Goal: Information Seeking & Learning: Find contact information

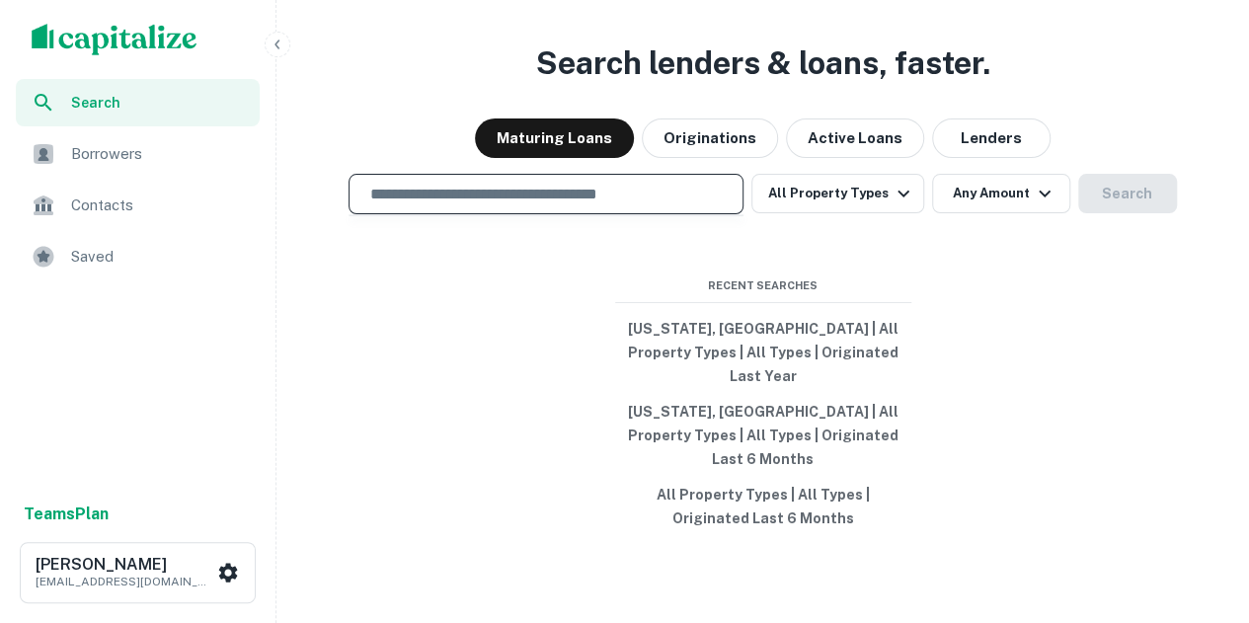
click at [487, 205] on input "text" at bounding box center [546, 194] width 377 height 23
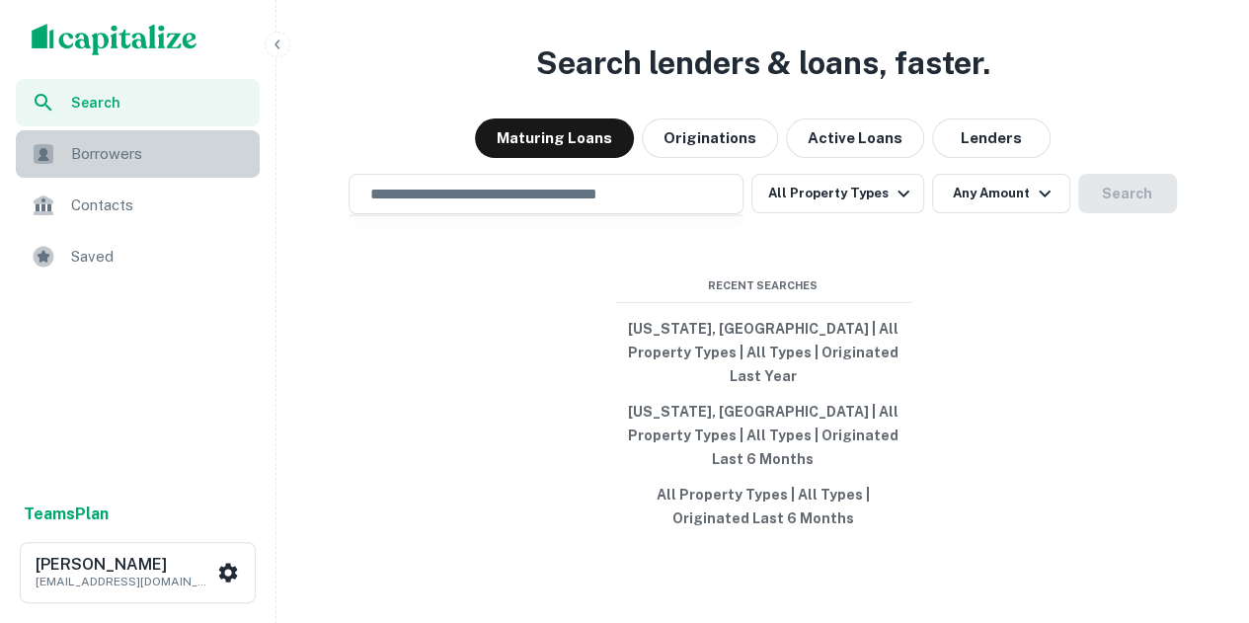
click at [149, 170] on div "Borrowers" at bounding box center [138, 153] width 244 height 47
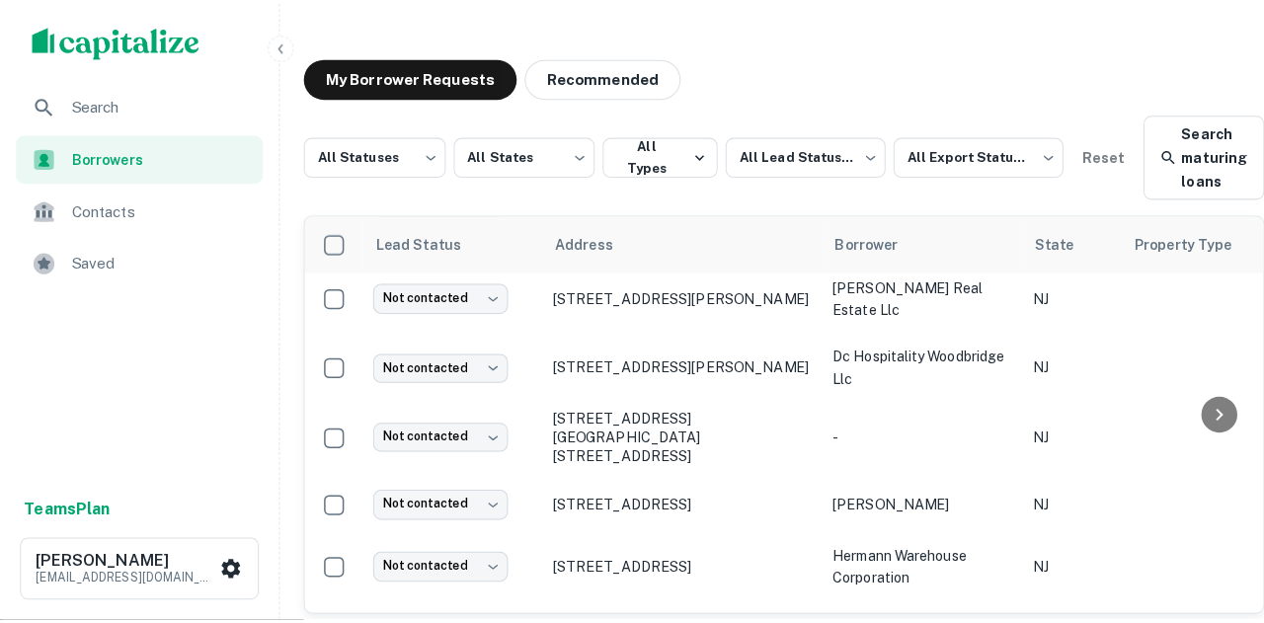
scroll to position [471, 0]
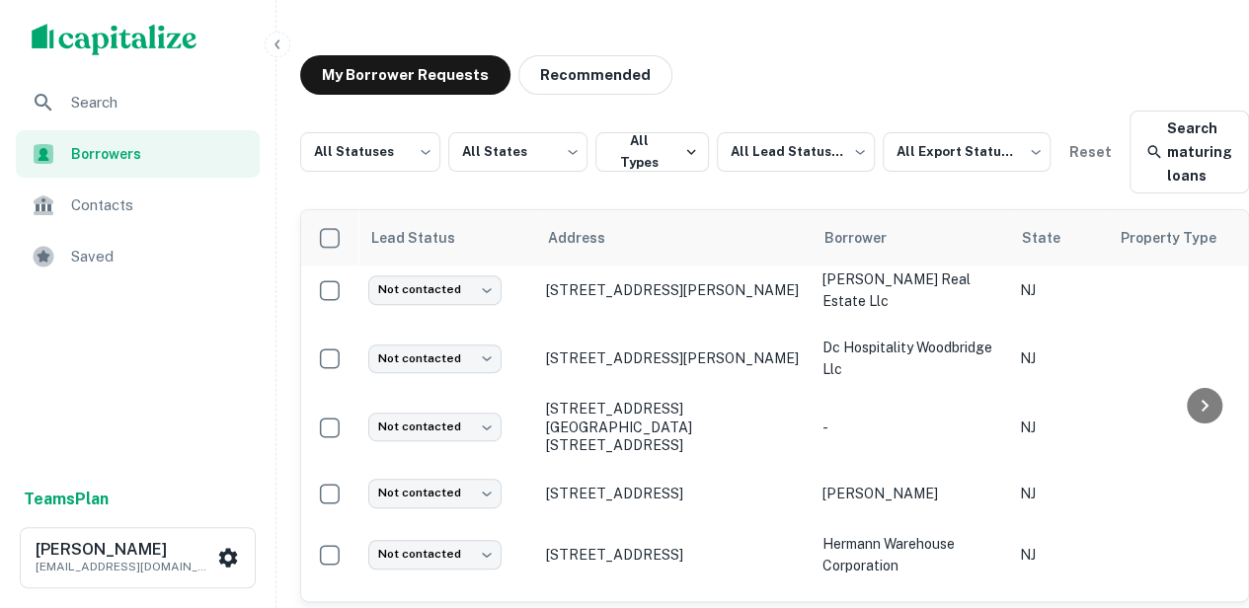
click at [109, 33] on img "scrollable content" at bounding box center [115, 40] width 166 height 32
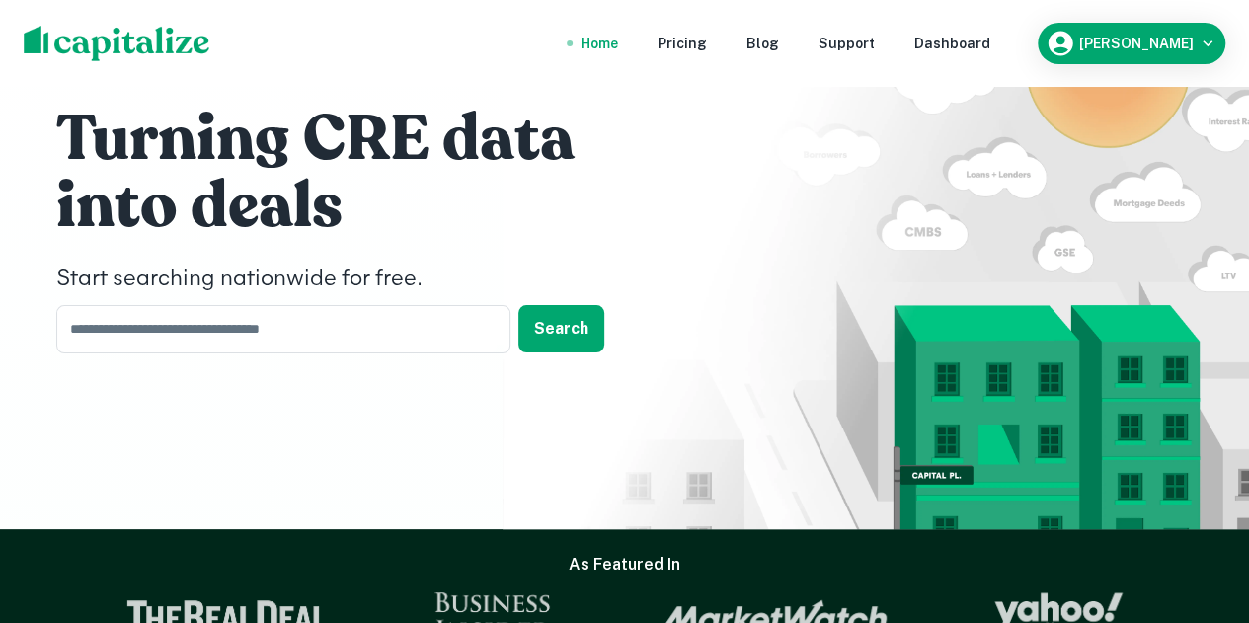
click at [638, 22] on nav "Home Pricing Blog Support Dashboard" at bounding box center [785, 43] width 473 height 43
click at [618, 40] on div "Home" at bounding box center [600, 44] width 38 height 22
click at [976, 44] on div "Dashboard" at bounding box center [953, 44] width 76 height 22
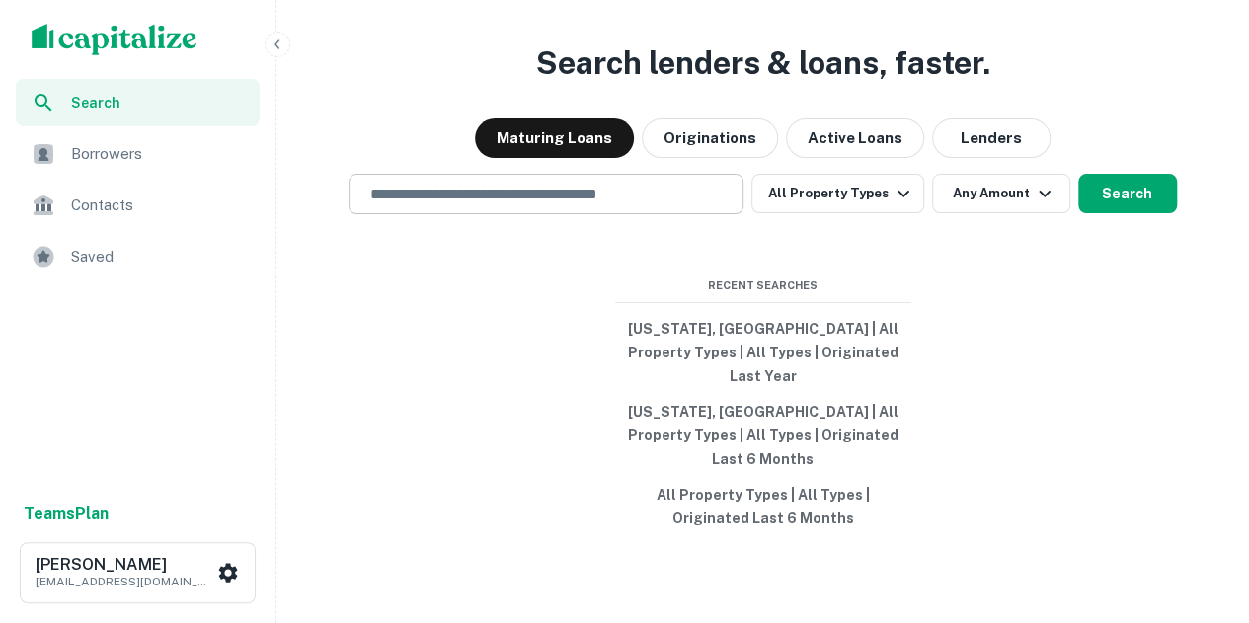
click at [555, 205] on input "text" at bounding box center [546, 194] width 377 height 23
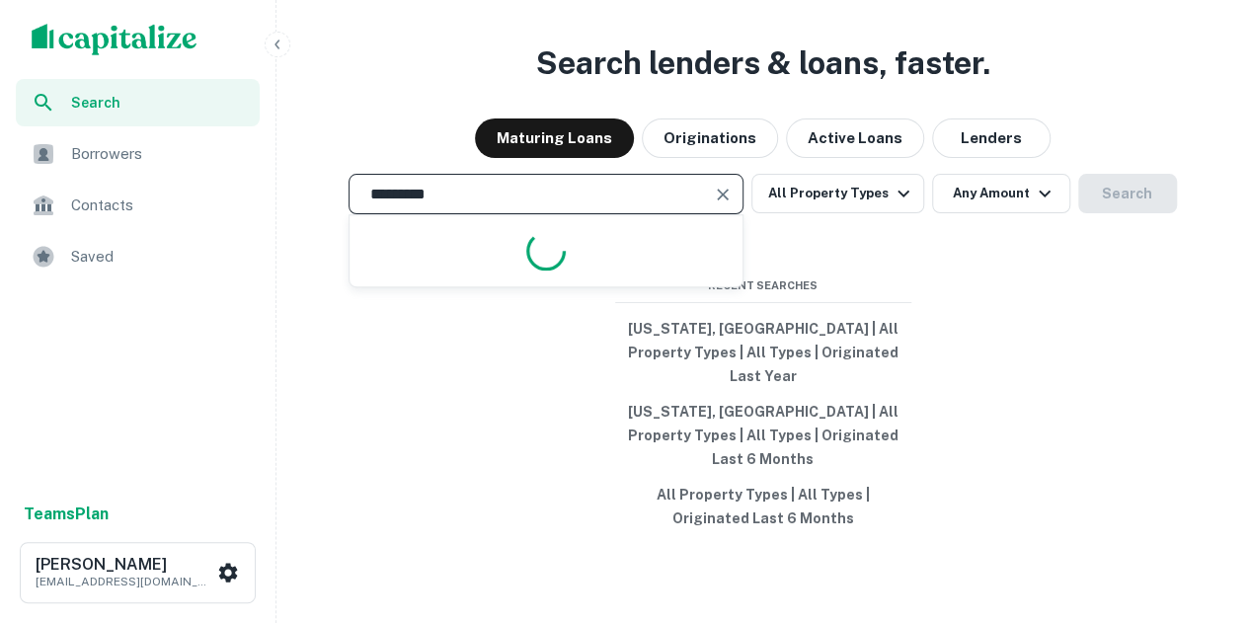
type input "**********"
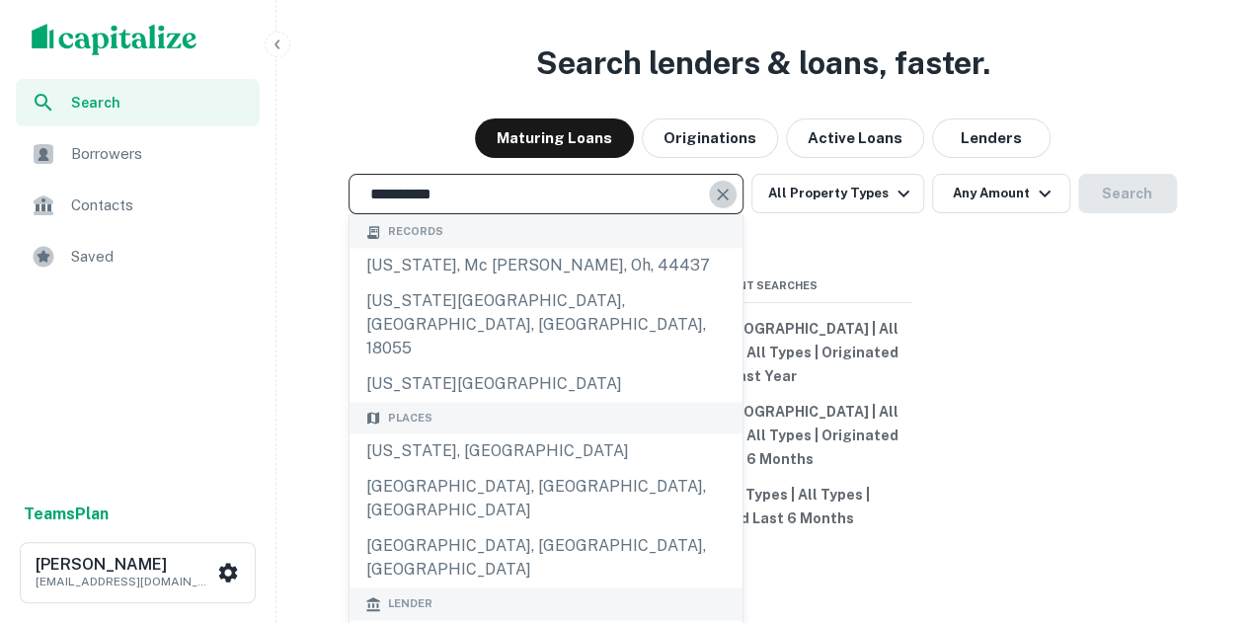
click at [721, 204] on icon "Clear" at bounding box center [723, 195] width 20 height 20
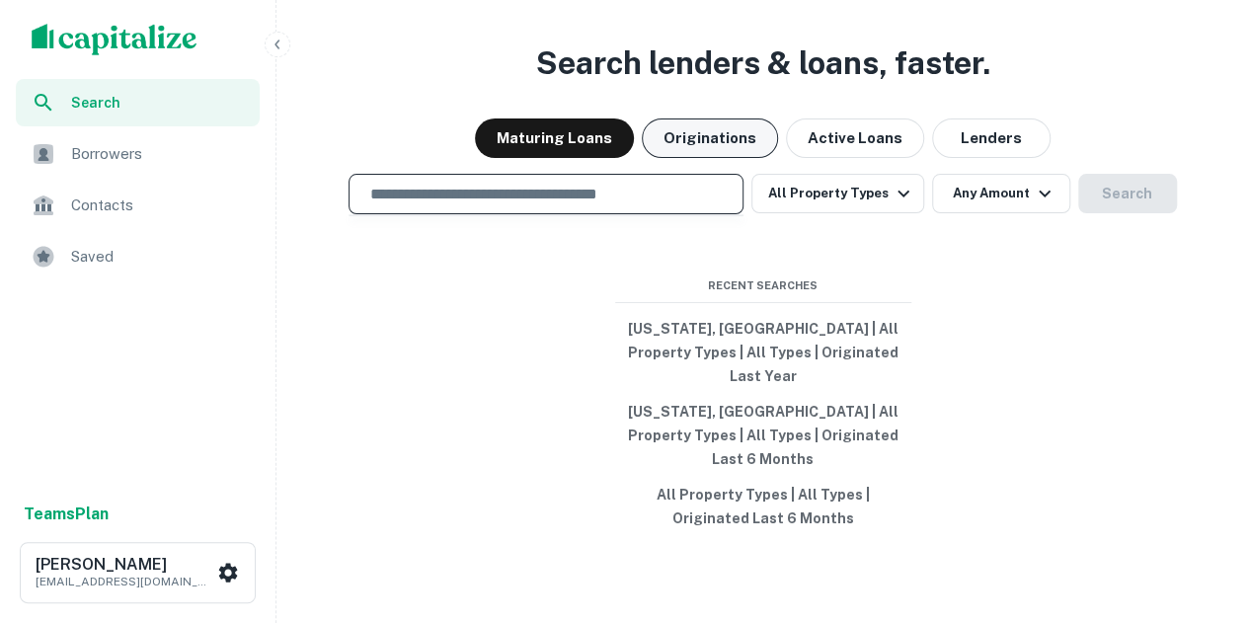
click at [732, 158] on button "Originations" at bounding box center [710, 139] width 136 height 40
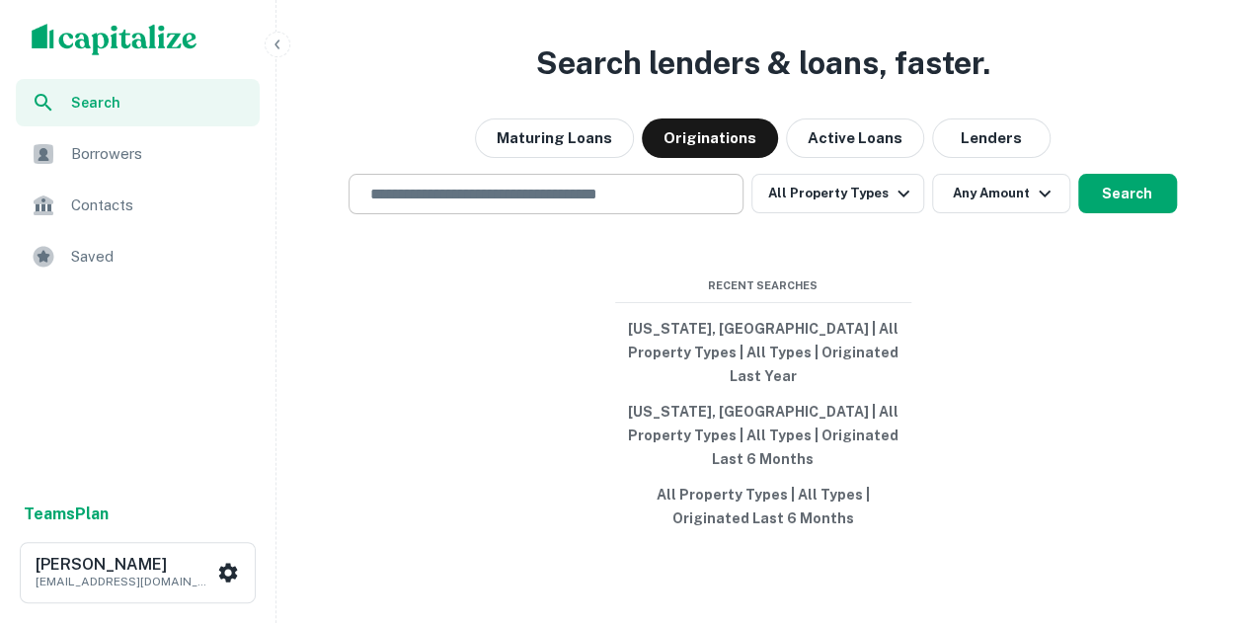
click at [638, 203] on div "​" at bounding box center [546, 194] width 395 height 40
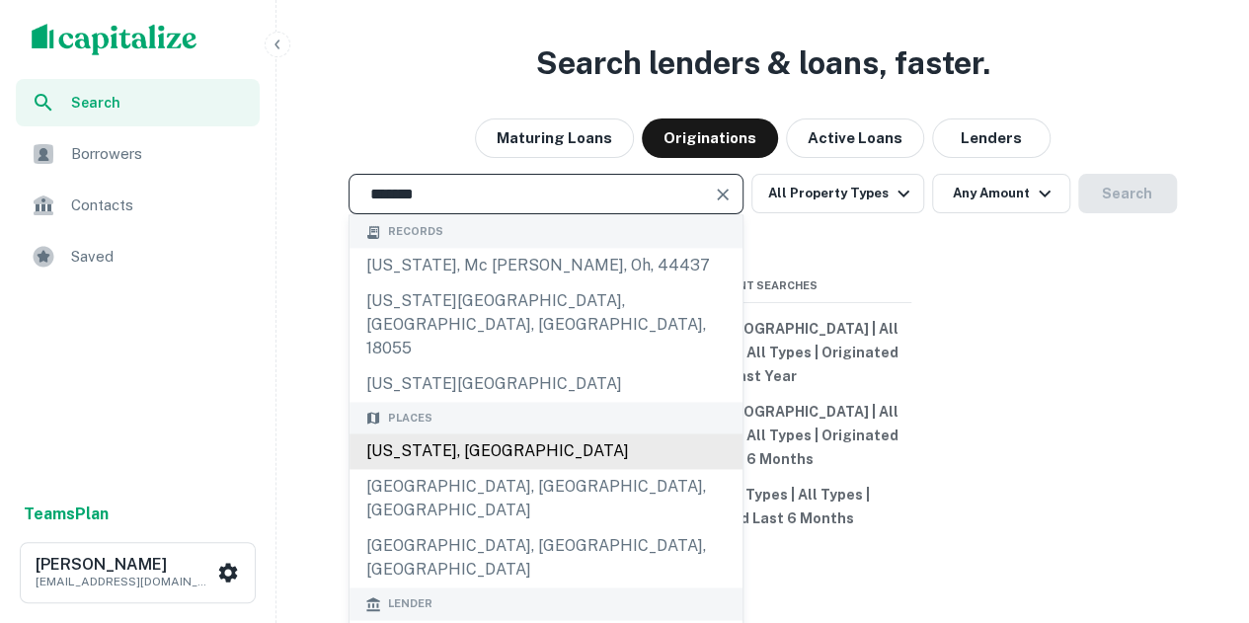
click at [490, 436] on div "New Jersey, USA" at bounding box center [546, 453] width 393 height 36
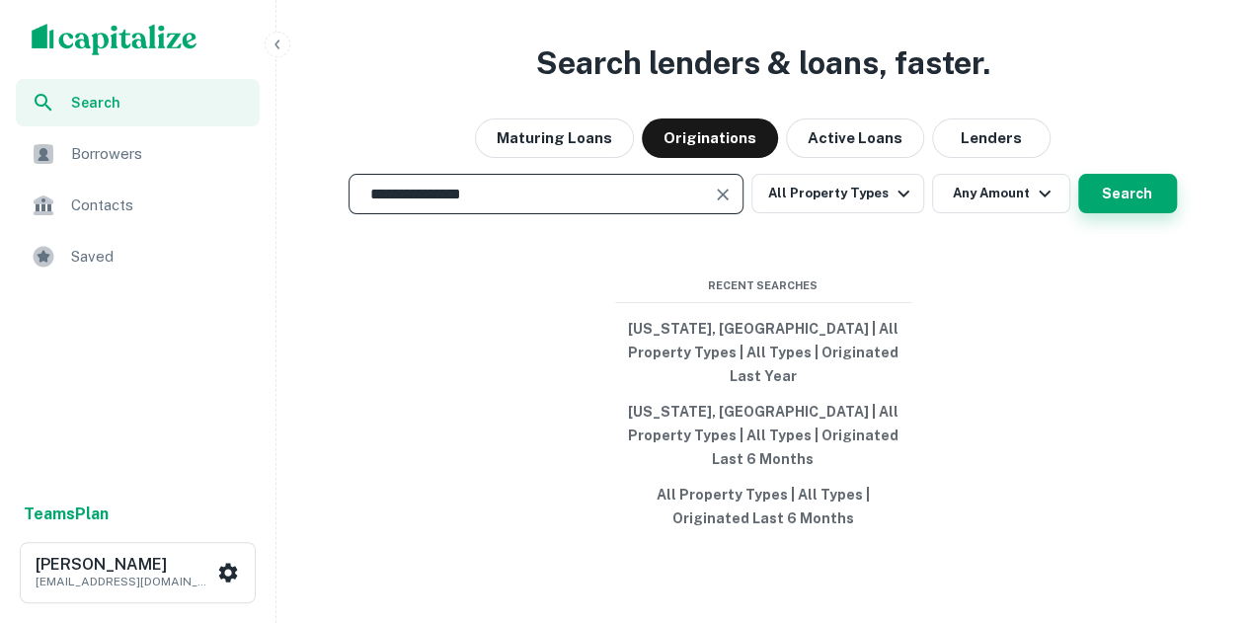
type input "**********"
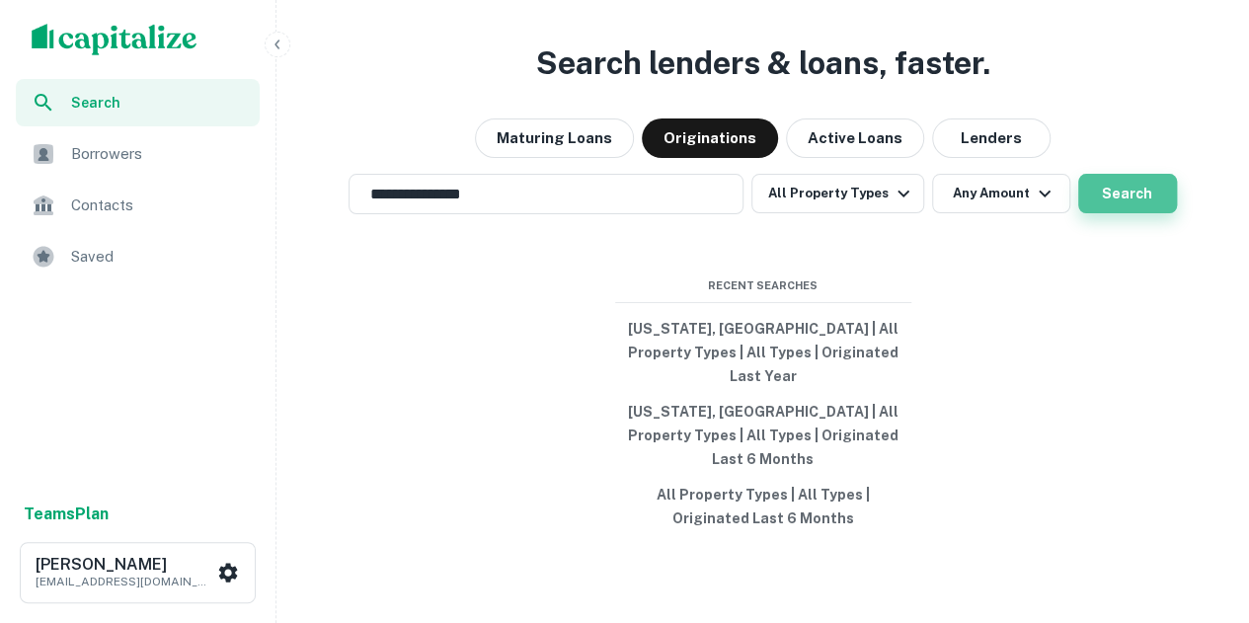
click at [1114, 213] on button "Search" at bounding box center [1127, 194] width 99 height 40
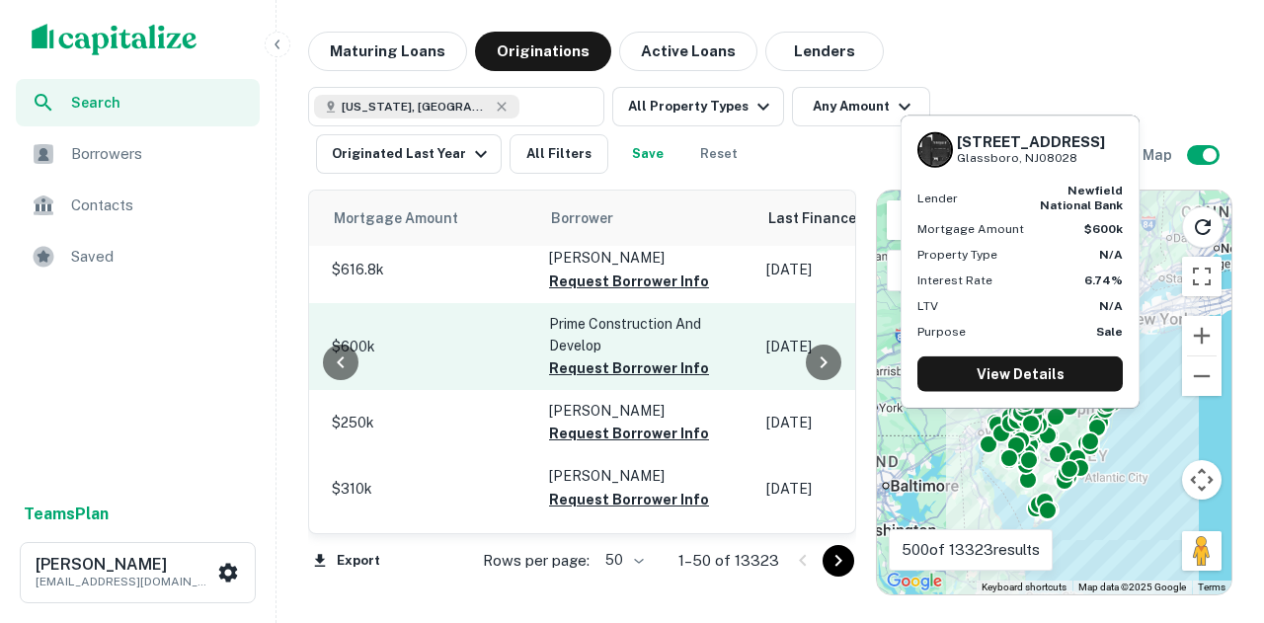
scroll to position [471, 952]
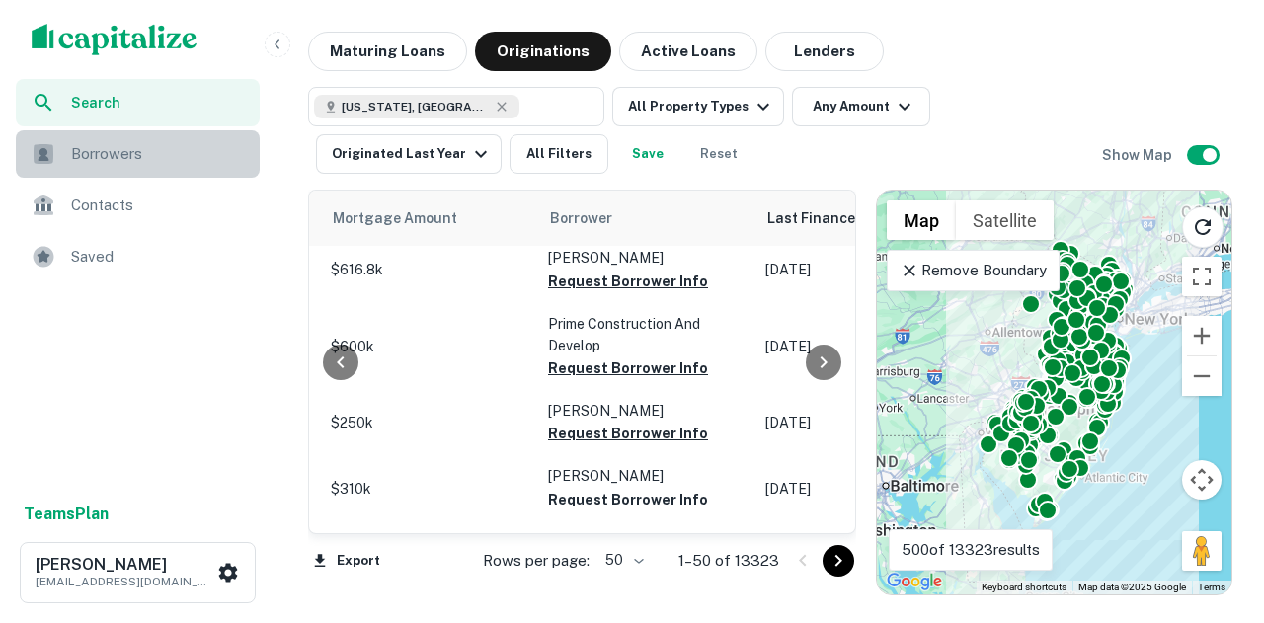
click at [107, 153] on span "Borrowers" at bounding box center [159, 154] width 177 height 24
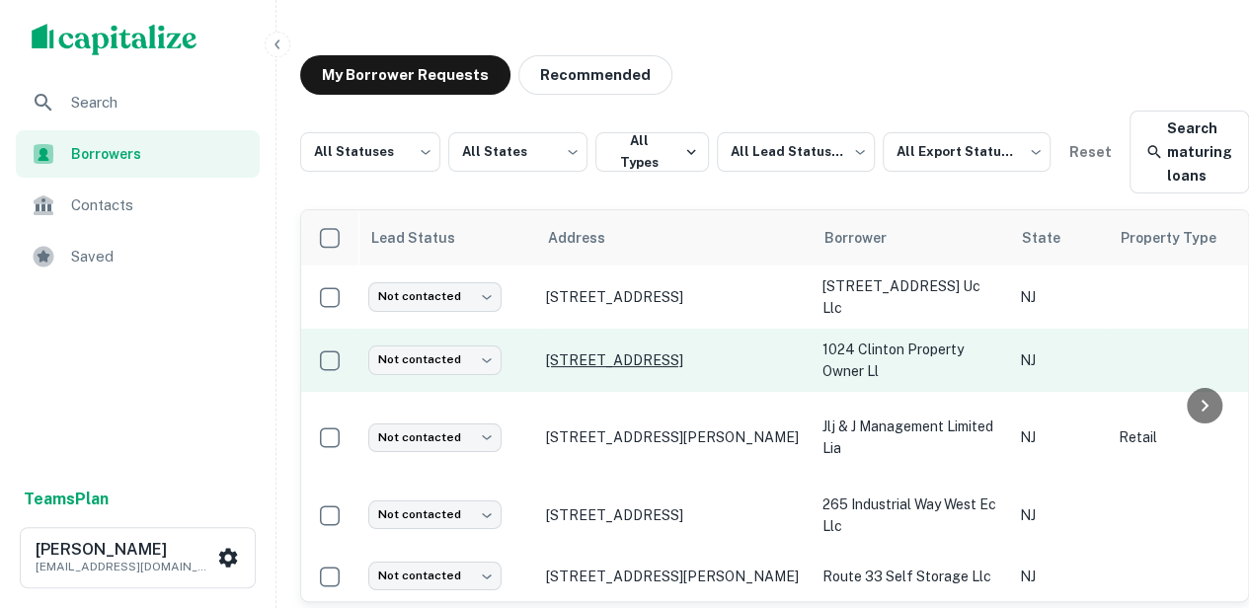
click at [624, 354] on p "[STREET_ADDRESS]" at bounding box center [674, 361] width 257 height 18
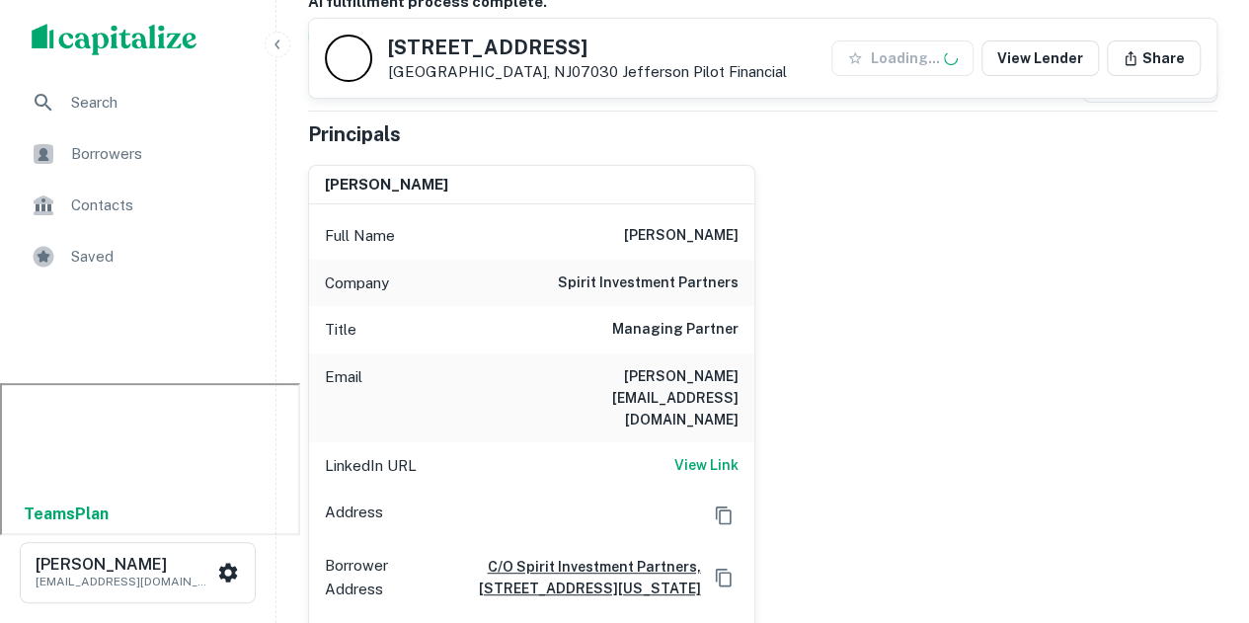
scroll to position [299, 0]
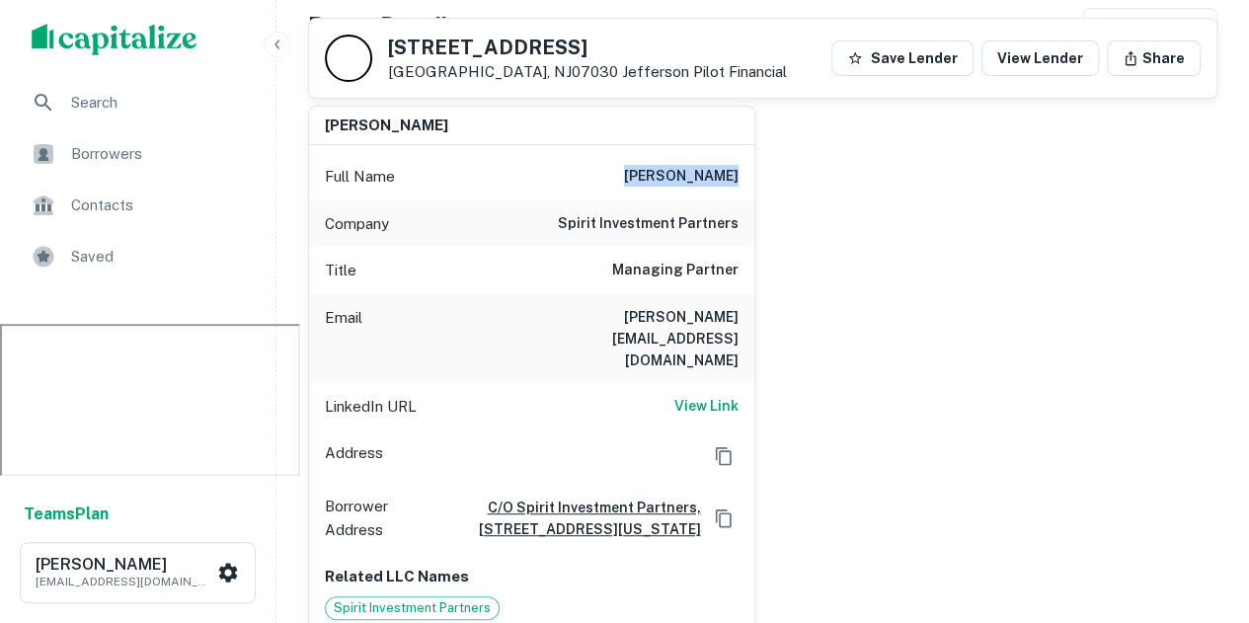
drag, startPoint x: 606, startPoint y: 171, endPoint x: 862, endPoint y: 181, distance: 256.0
click at [862, 181] on div "david nachman Full Name david nachman Company spirit investment partners Title …" at bounding box center [754, 361] width 925 height 543
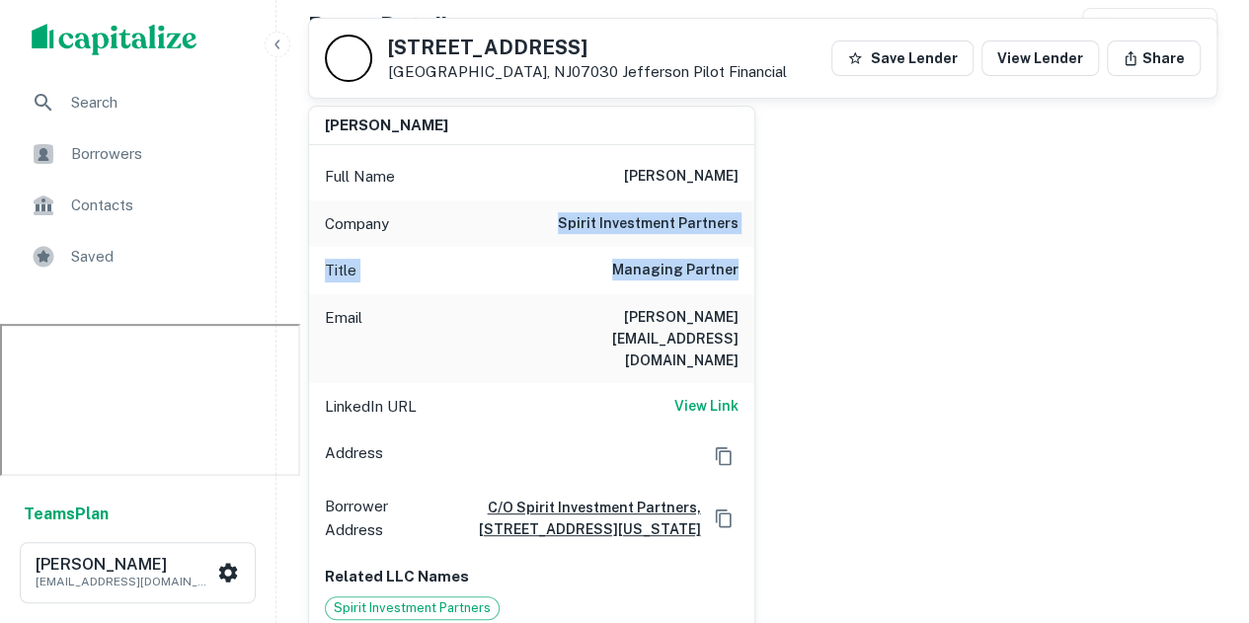
drag, startPoint x: 567, startPoint y: 238, endPoint x: 780, endPoint y: 271, distance: 215.8
click at [780, 271] on div "david nachman Full Name david nachman Company spirit investment partners Title …" at bounding box center [754, 361] width 925 height 543
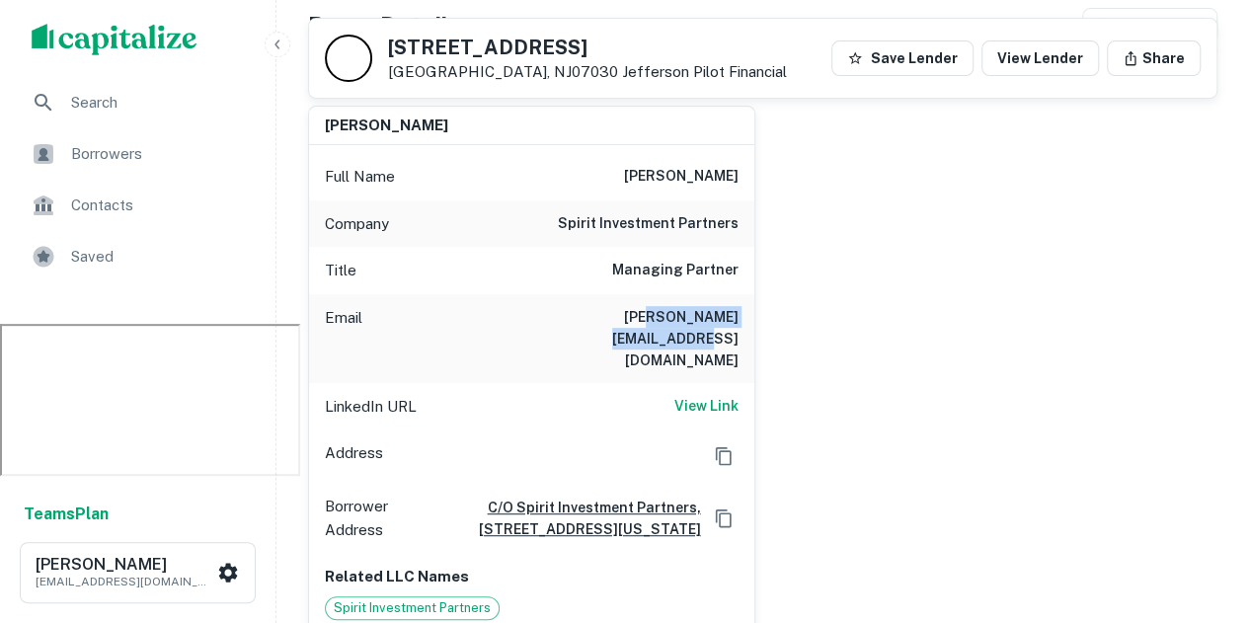
drag, startPoint x: 593, startPoint y: 308, endPoint x: 737, endPoint y: 313, distance: 144.3
click at [737, 313] on h6 "david@spiritinvestors.com" at bounding box center [620, 338] width 237 height 65
click at [947, 419] on div "david nachman Full Name david nachman Company spirit investment partners Title …" at bounding box center [754, 361] width 925 height 543
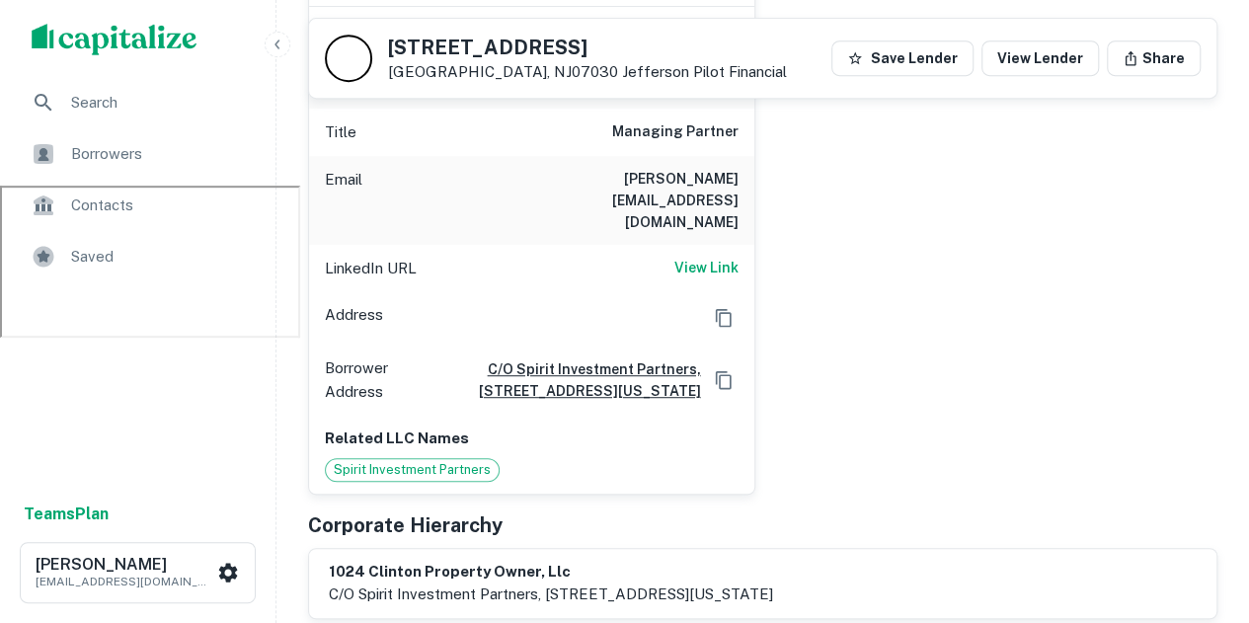
scroll to position [421, 0]
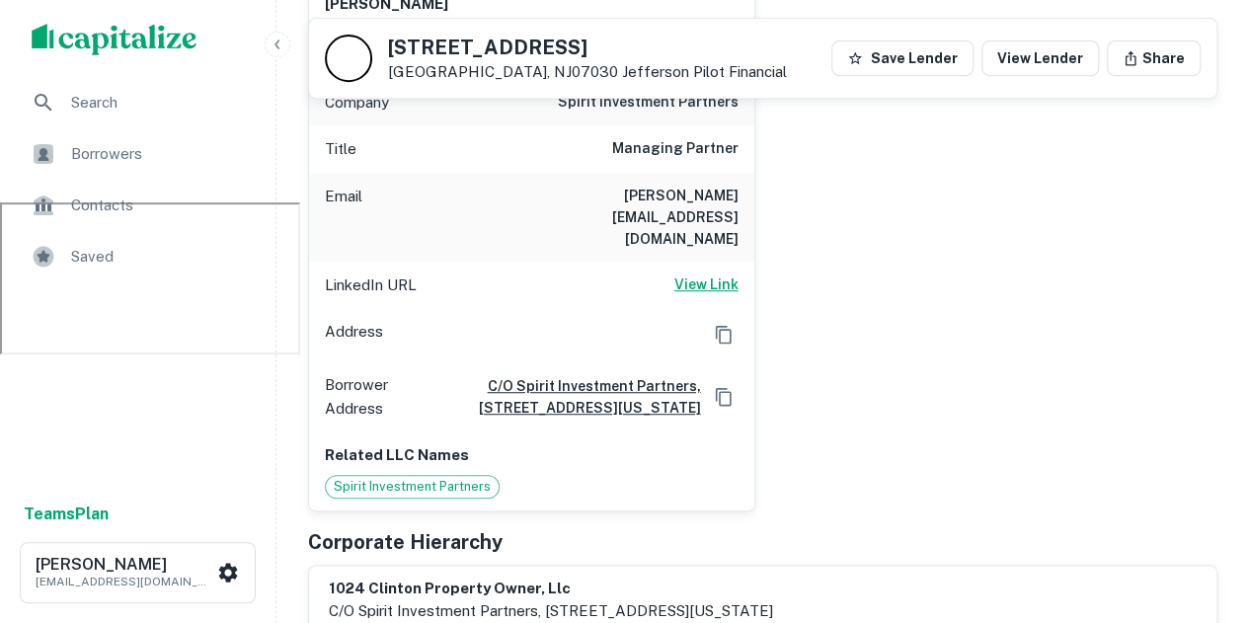
click at [717, 274] on h6 "View Link" at bounding box center [707, 285] width 64 height 22
